Goal: Task Accomplishment & Management: Manage account settings

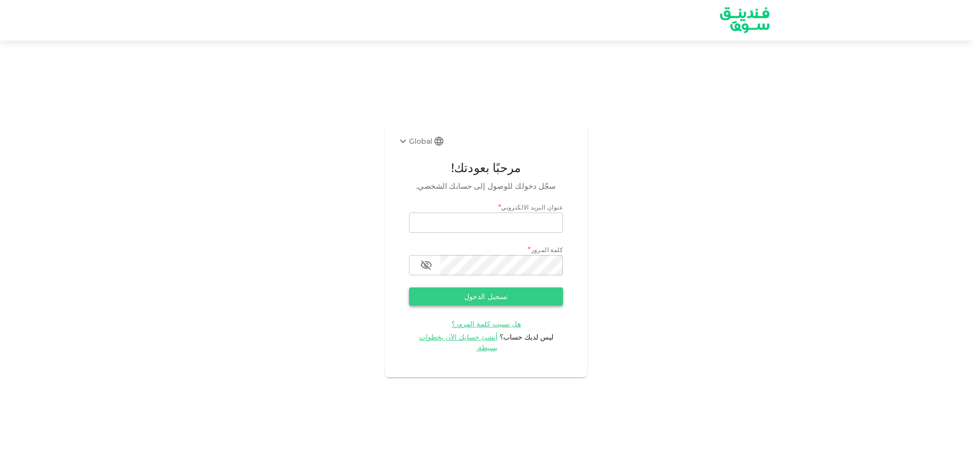
type input "[EMAIL_ADDRESS][DOMAIN_NAME]"
click at [524, 292] on form "عنوان البريد الالكتروني * email [EMAIL_ADDRESS][DOMAIN_NAME] email كلمة المرور …" at bounding box center [486, 277] width 154 height 151
click at [523, 305] on button "تسجيل الدخول" at bounding box center [486, 296] width 154 height 18
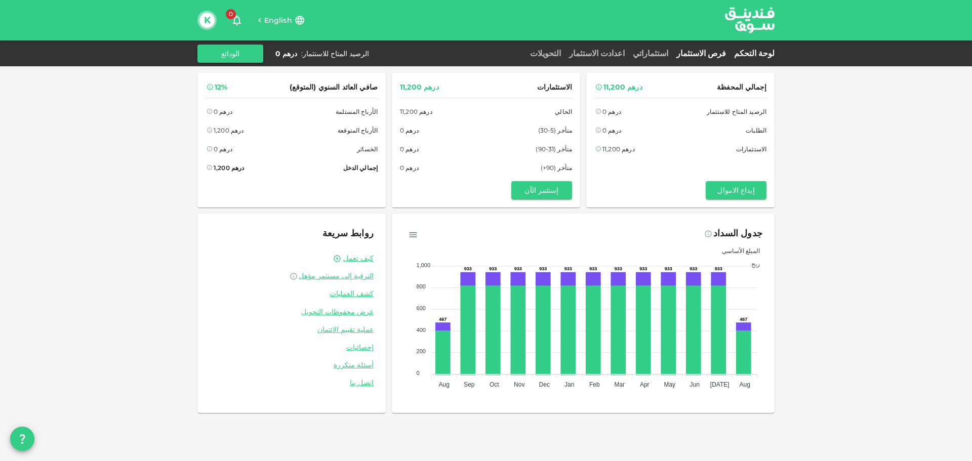
click at [730, 51] on link "فرص الاستثمار" at bounding box center [701, 54] width 58 height 10
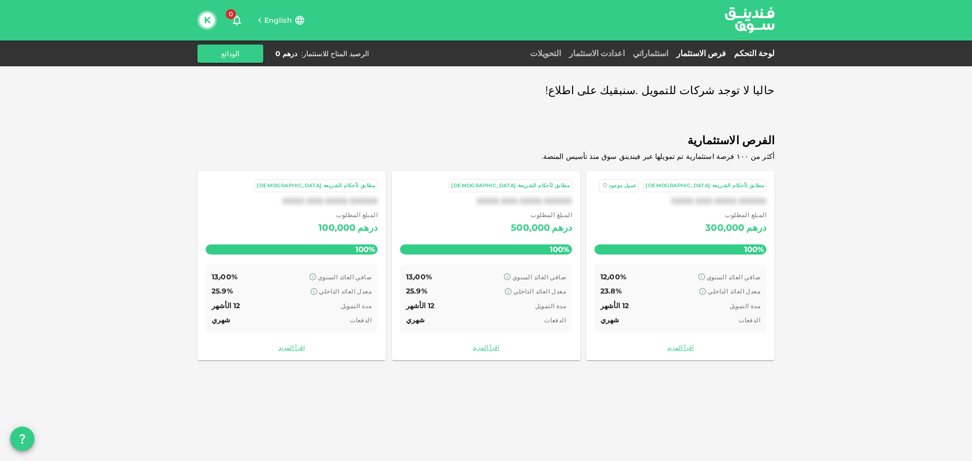
click at [761, 55] on link "لوحة التحكم" at bounding box center [752, 54] width 45 height 10
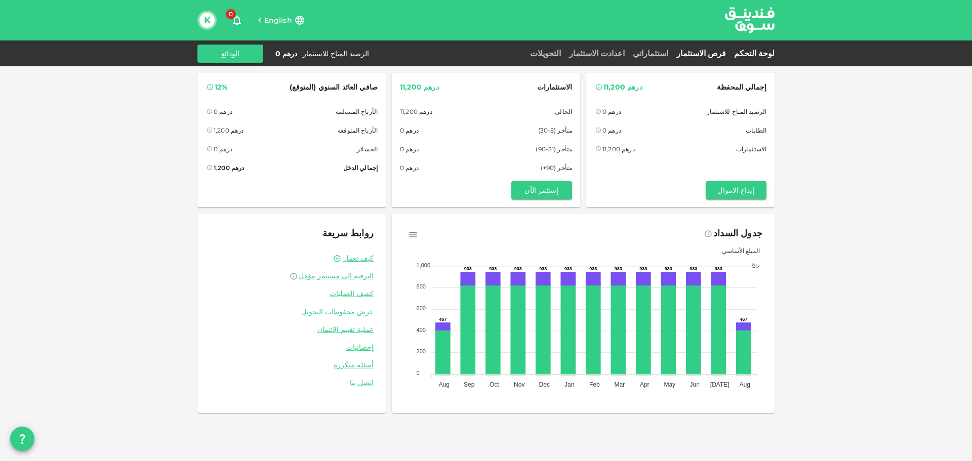
click at [709, 53] on link "فرص الاستثمار" at bounding box center [701, 54] width 58 height 10
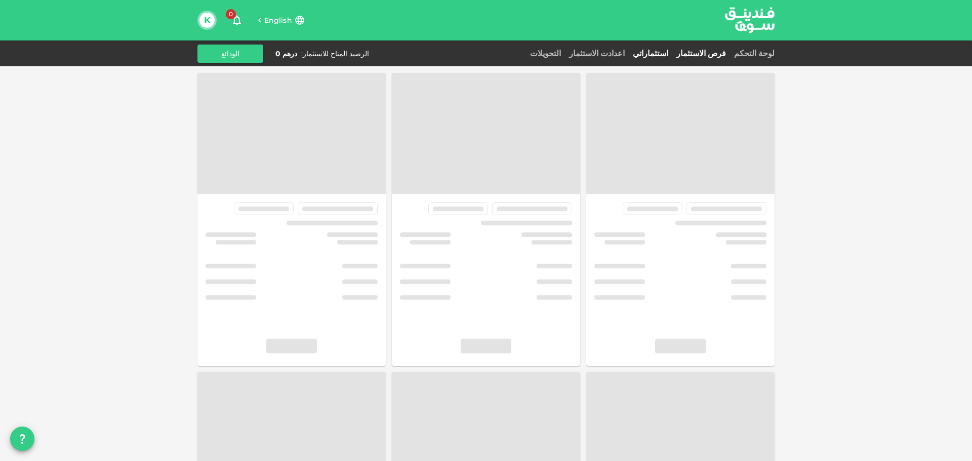
click at [672, 57] on link "استثماراتي" at bounding box center [650, 54] width 44 height 10
